Goal: Information Seeking & Learning: Find specific page/section

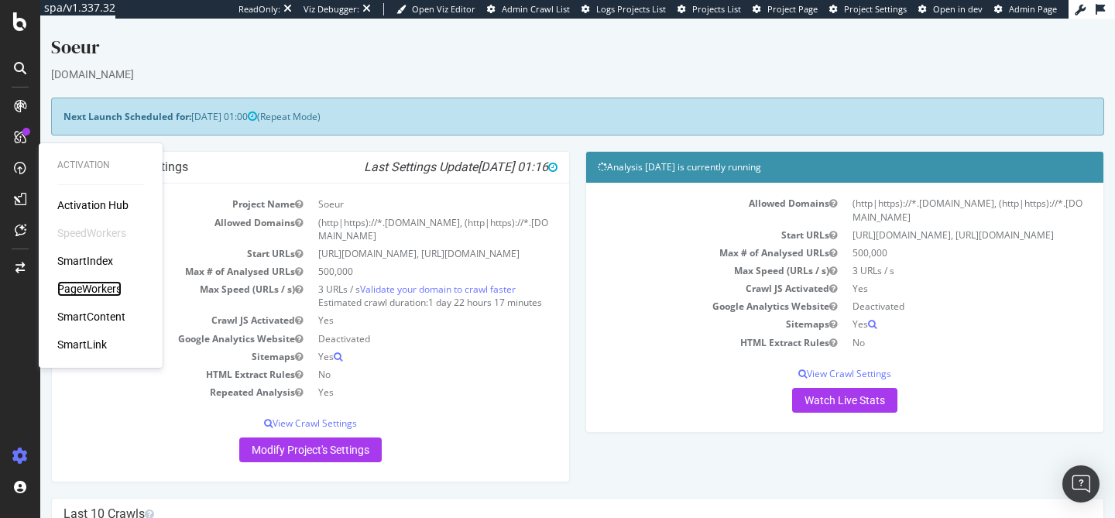
click at [89, 296] on div "PageWorkers" at bounding box center [89, 288] width 64 height 15
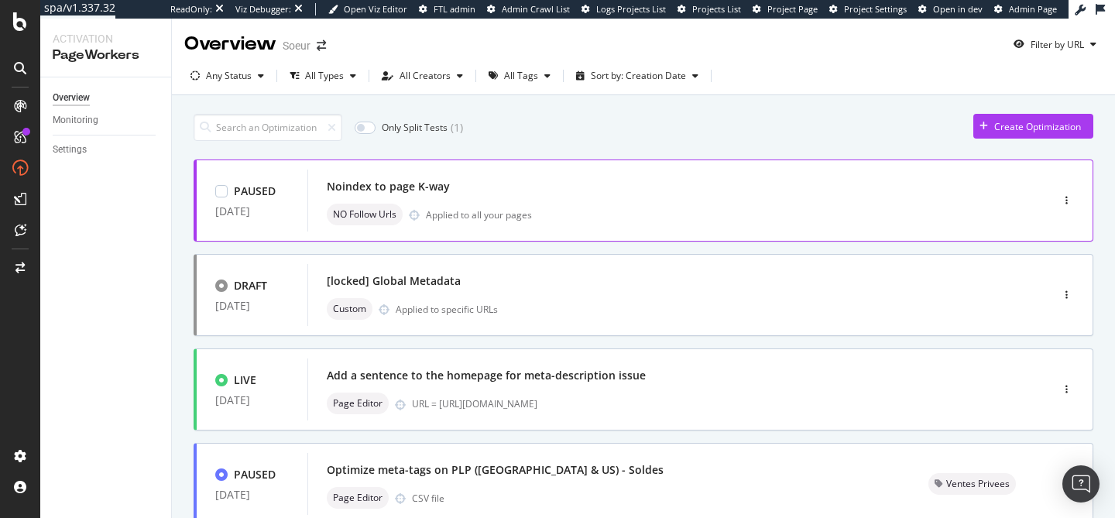
click at [592, 207] on div "NO Follow Urls Applied to all your pages" at bounding box center [656, 215] width 658 height 22
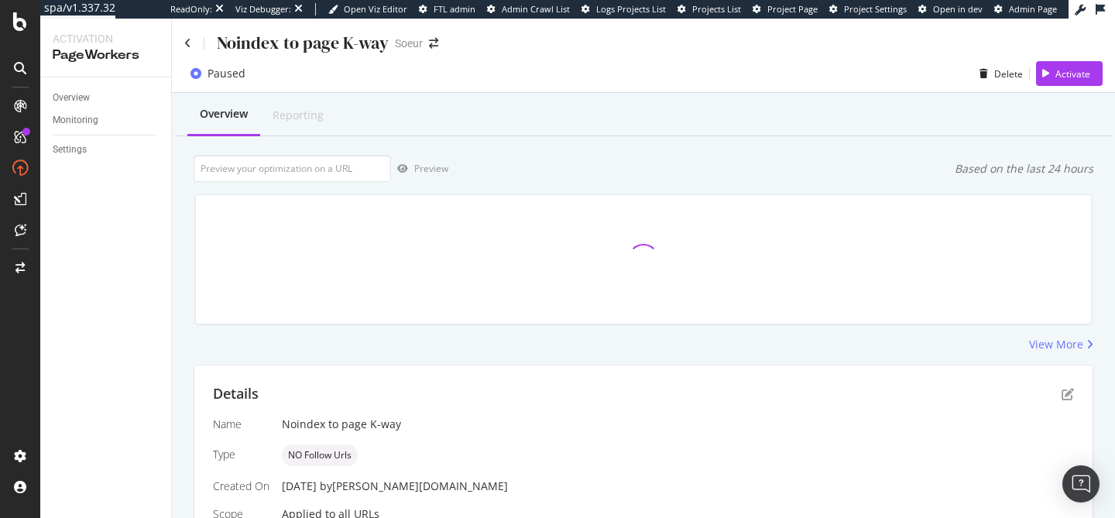
scroll to position [358, 0]
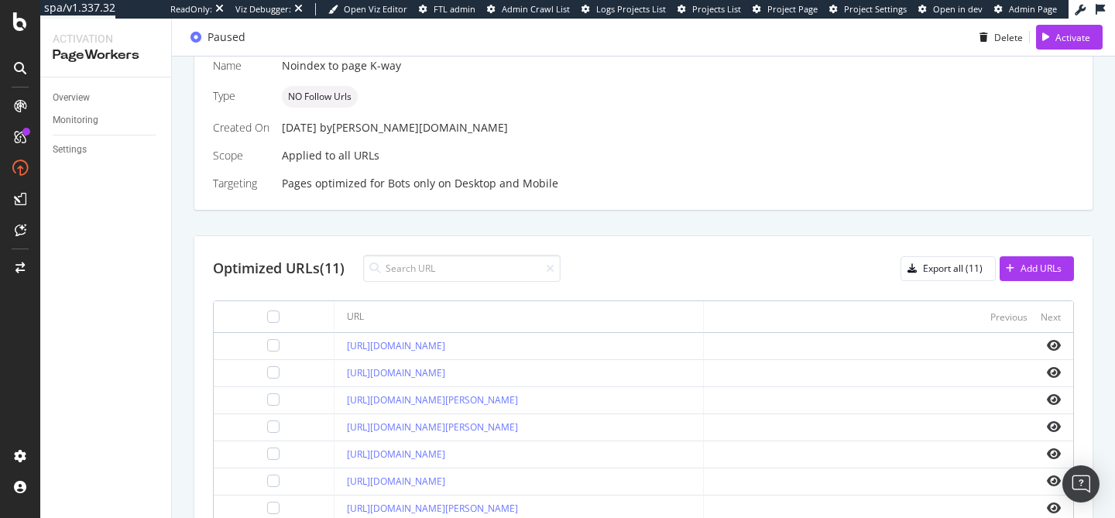
drag, startPoint x: 312, startPoint y: 344, endPoint x: 528, endPoint y: 342, distance: 215.9
click at [528, 342] on td "[URL][DOMAIN_NAME]" at bounding box center [518, 346] width 369 height 27
copy link "[URL][DOMAIN_NAME]"
click at [364, 375] on link "[URL][DOMAIN_NAME]" at bounding box center [396, 372] width 98 height 13
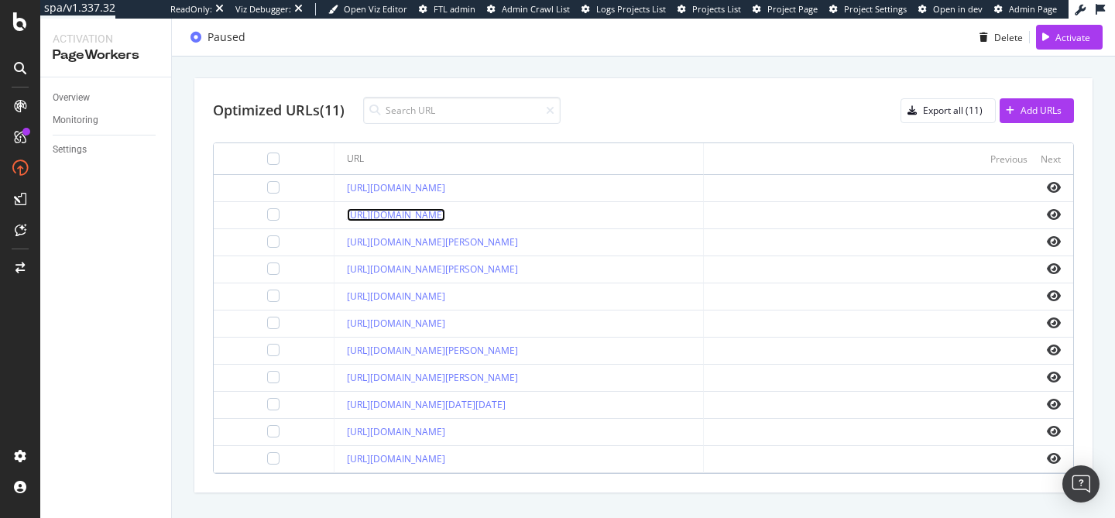
scroll to position [517, 0]
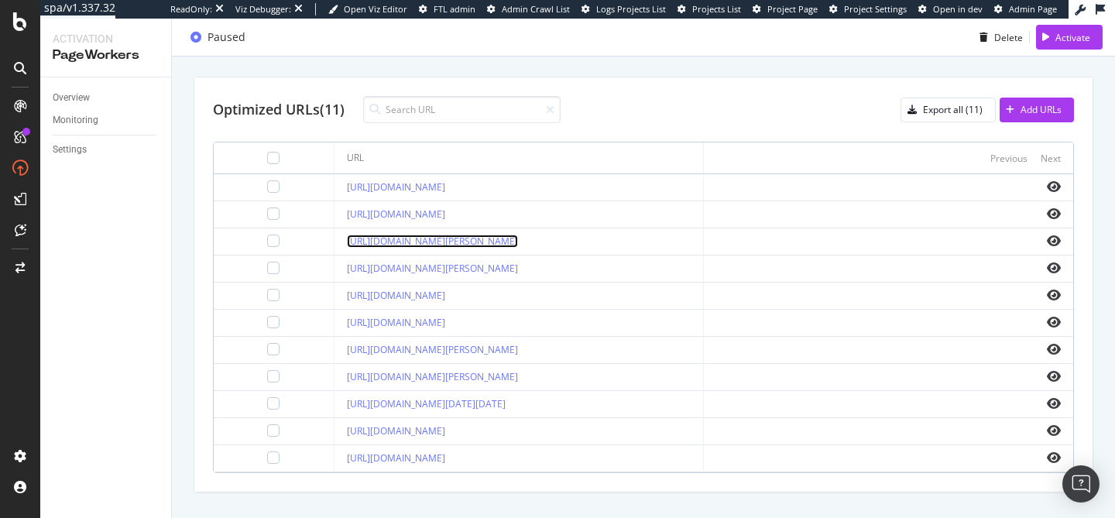
click at [518, 240] on link "[URL][DOMAIN_NAME][PERSON_NAME]" at bounding box center [432, 241] width 171 height 13
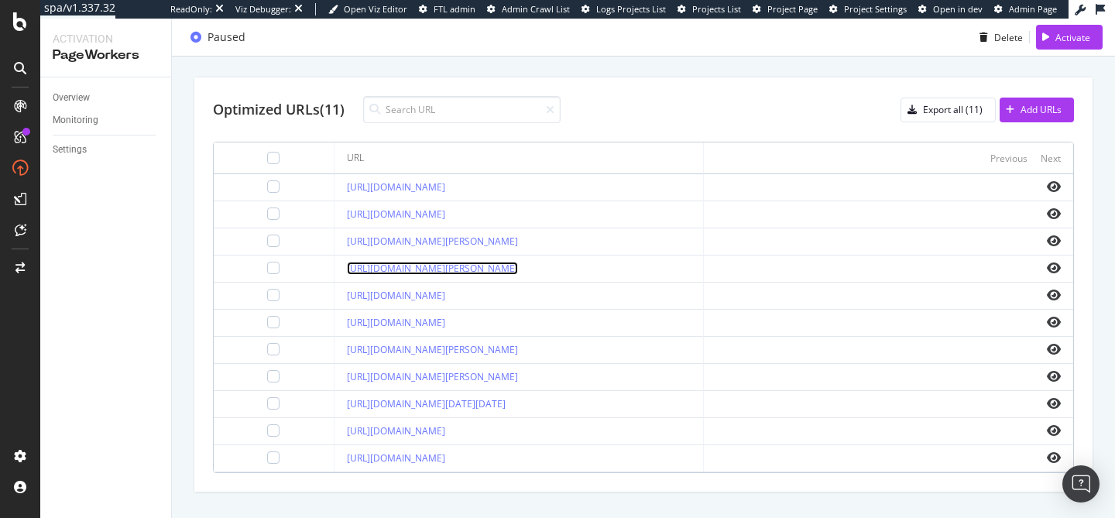
click at [452, 272] on link "[URL][DOMAIN_NAME][PERSON_NAME]" at bounding box center [432, 268] width 171 height 13
click at [445, 297] on link "[URL][DOMAIN_NAME]" at bounding box center [396, 295] width 98 height 13
click at [445, 327] on link "[URL][DOMAIN_NAME]" at bounding box center [396, 322] width 98 height 13
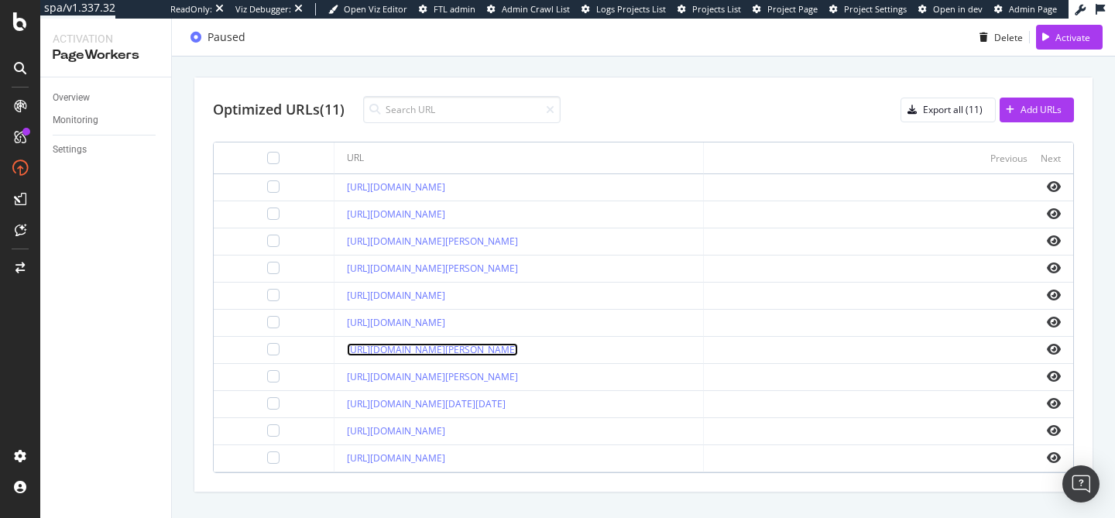
click at [478, 350] on link "[URL][DOMAIN_NAME][PERSON_NAME]" at bounding box center [432, 349] width 171 height 13
click at [412, 378] on link "[URL][DOMAIN_NAME][PERSON_NAME]" at bounding box center [432, 376] width 171 height 13
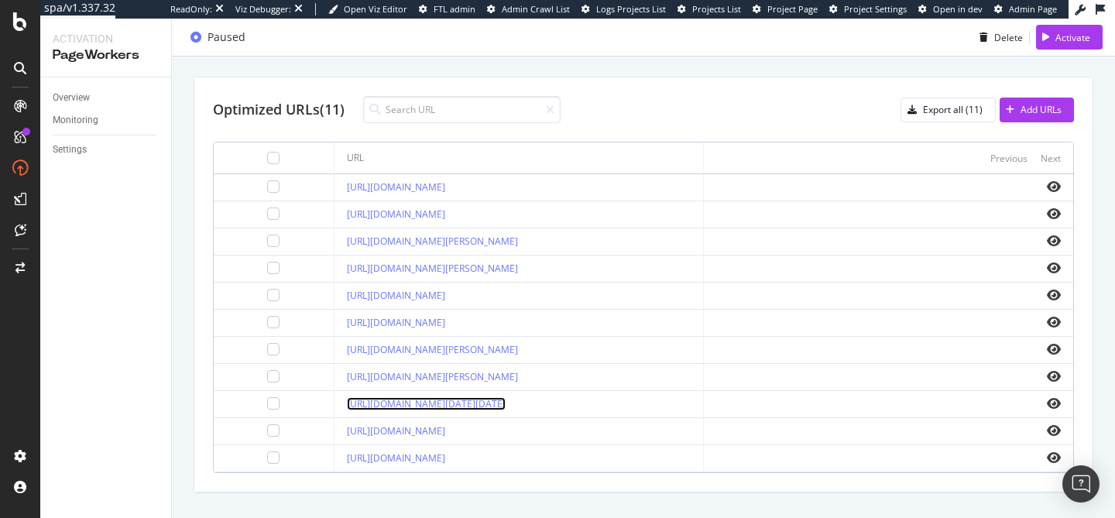
click at [443, 408] on link "[URL][DOMAIN_NAME][DATE][DATE]" at bounding box center [426, 403] width 159 height 13
click at [443, 433] on link "[URL][DOMAIN_NAME]" at bounding box center [396, 430] width 98 height 13
